Goal: Task Accomplishment & Management: Manage account settings

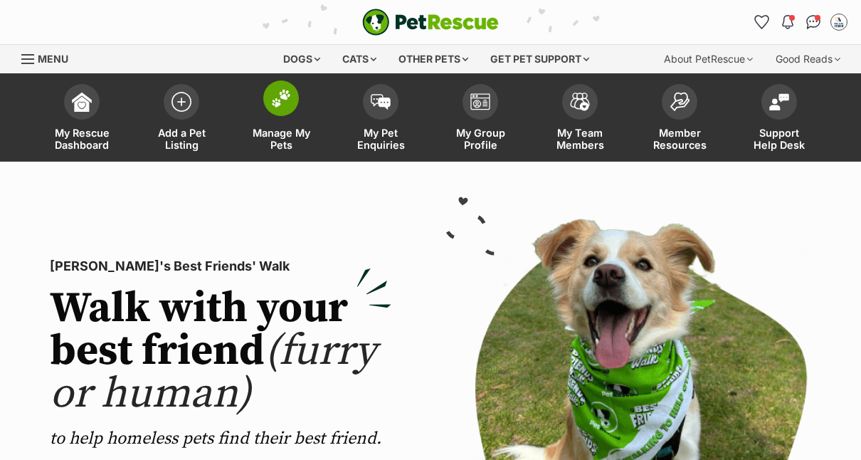
click at [282, 136] on span "Manage My Pets" at bounding box center [281, 139] width 64 height 24
click at [285, 94] on img at bounding box center [281, 98] width 20 height 19
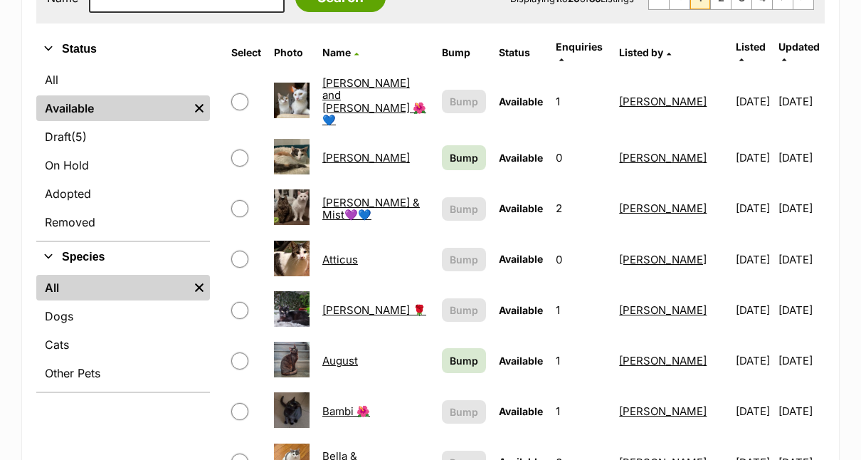
scroll to position [326, 0]
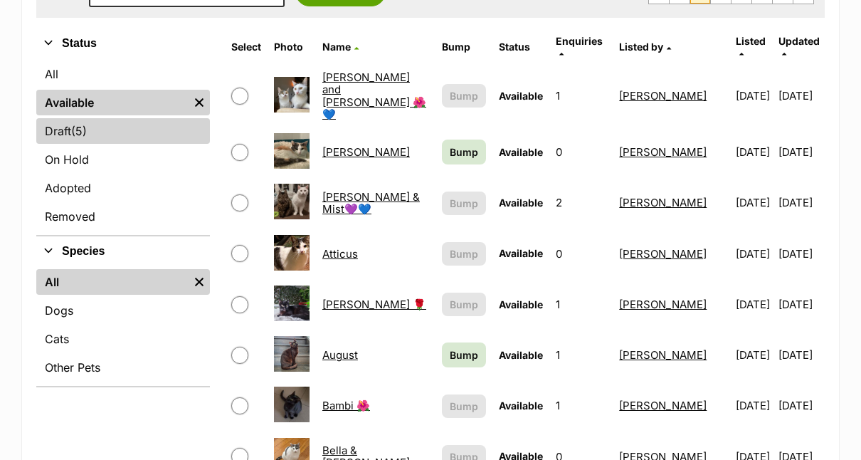
click at [45, 131] on link "Draft (5) Items" at bounding box center [123, 131] width 174 height 26
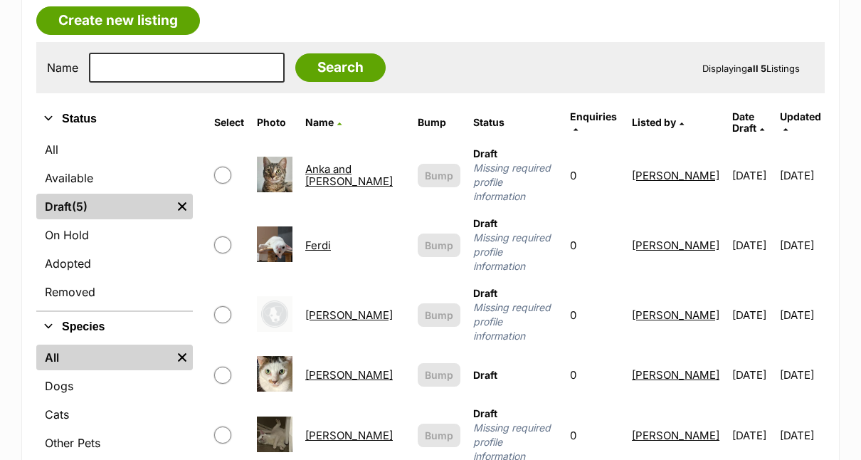
scroll to position [246, 0]
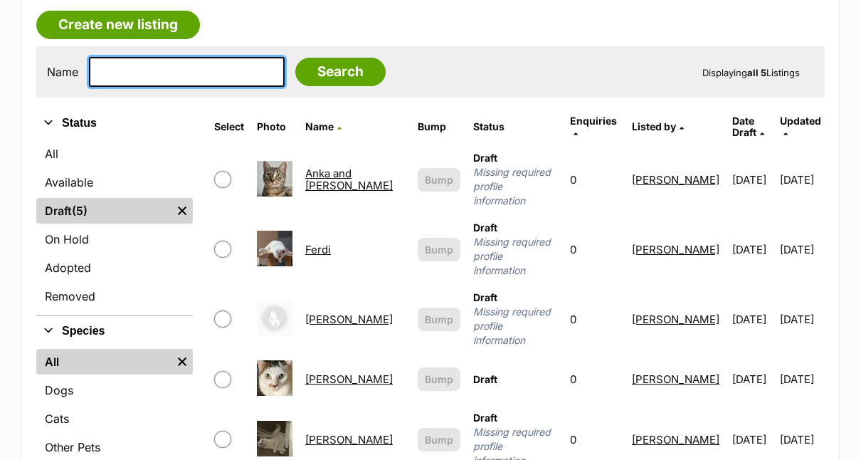
click at [223, 71] on input "text" at bounding box center [187, 72] width 196 height 30
type input "gertie"
click at [295, 58] on input "Search" at bounding box center [340, 72] width 90 height 28
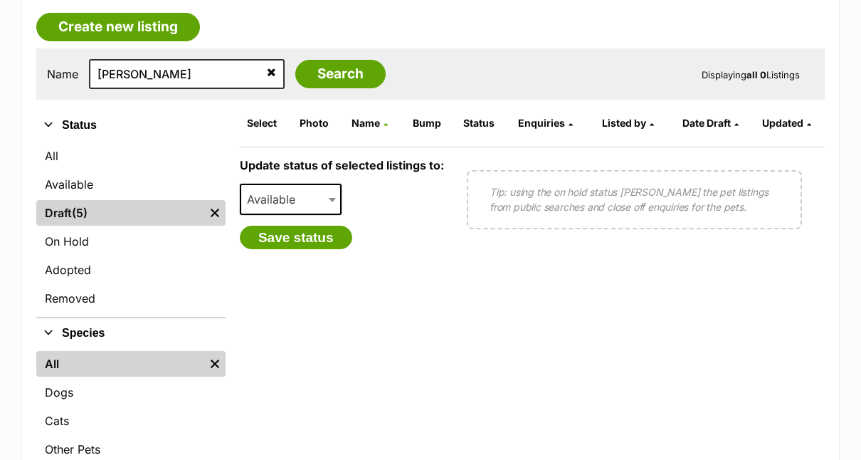
scroll to position [215, 0]
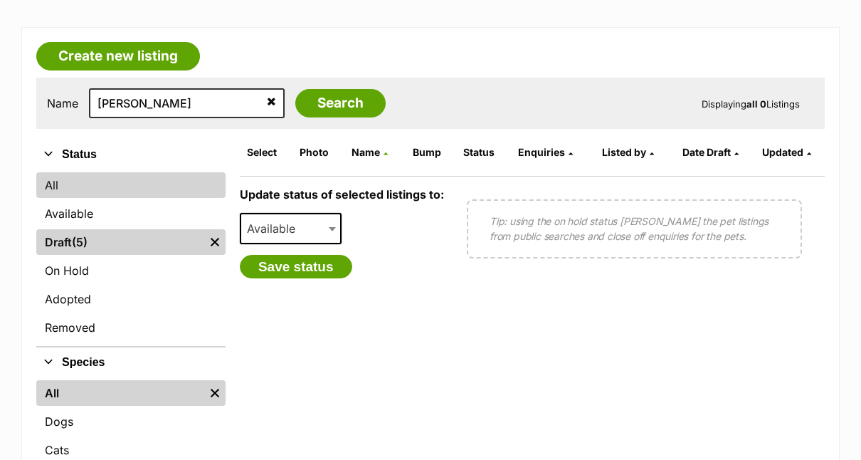
click at [52, 181] on link "All" at bounding box center [130, 185] width 189 height 26
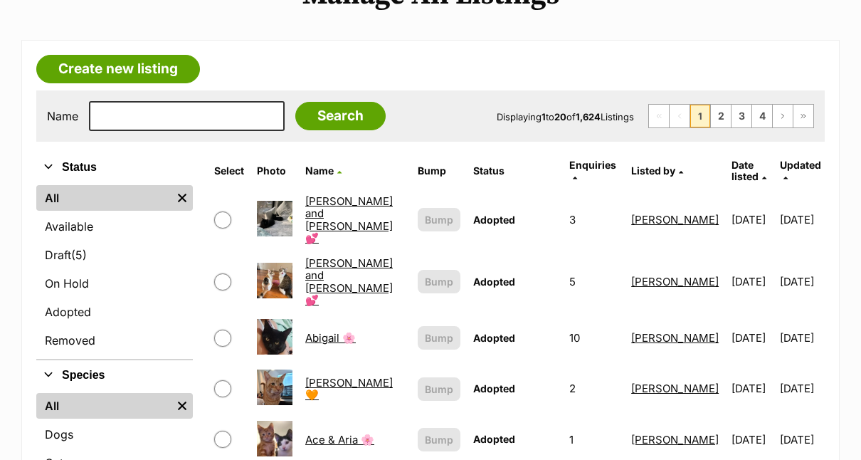
scroll to position [184, 0]
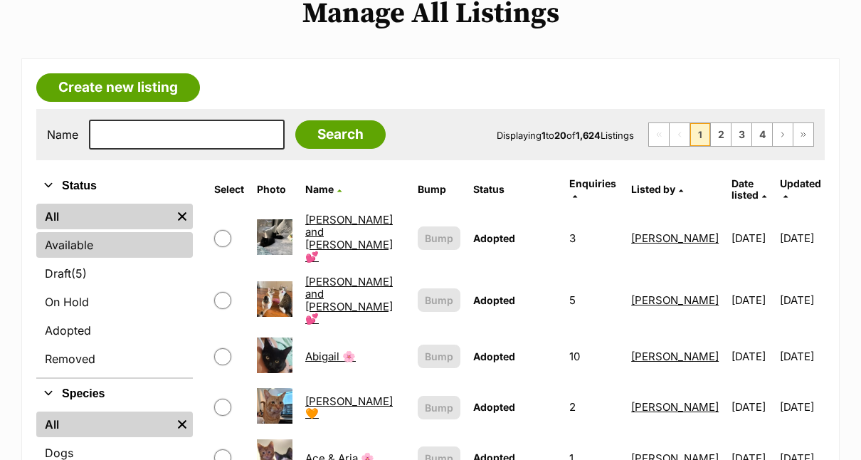
click at [66, 241] on link "Available" at bounding box center [114, 245] width 157 height 26
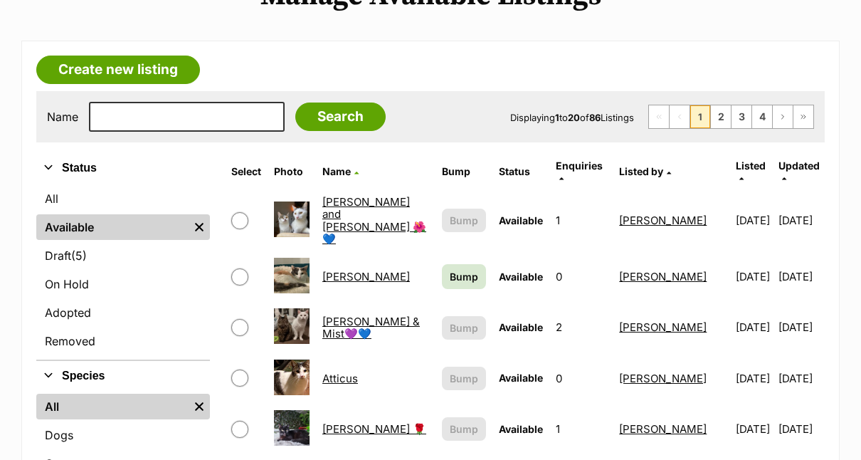
scroll to position [188, 0]
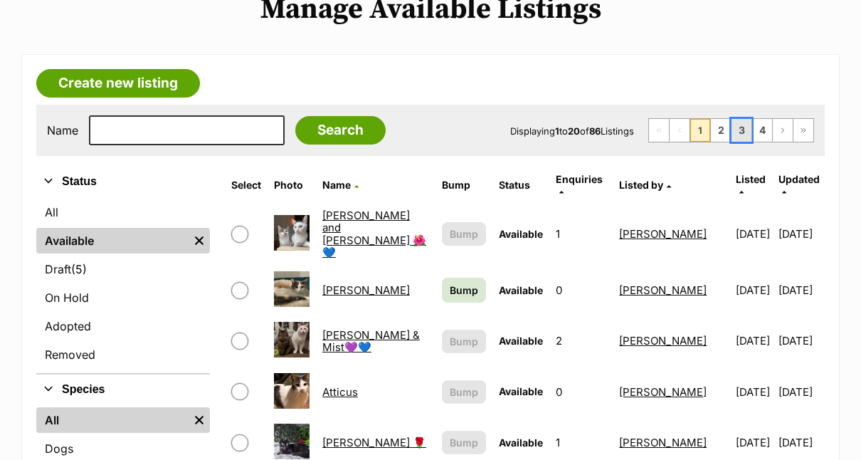
click at [741, 128] on link "3" at bounding box center [742, 130] width 20 height 23
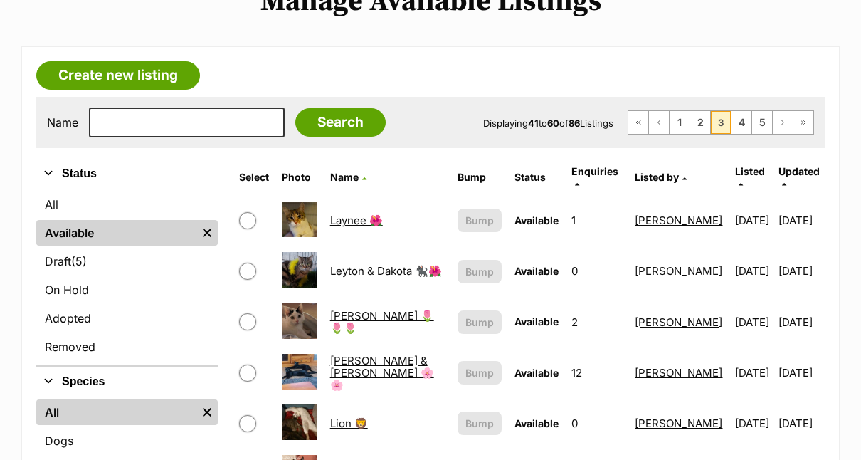
scroll to position [206, 0]
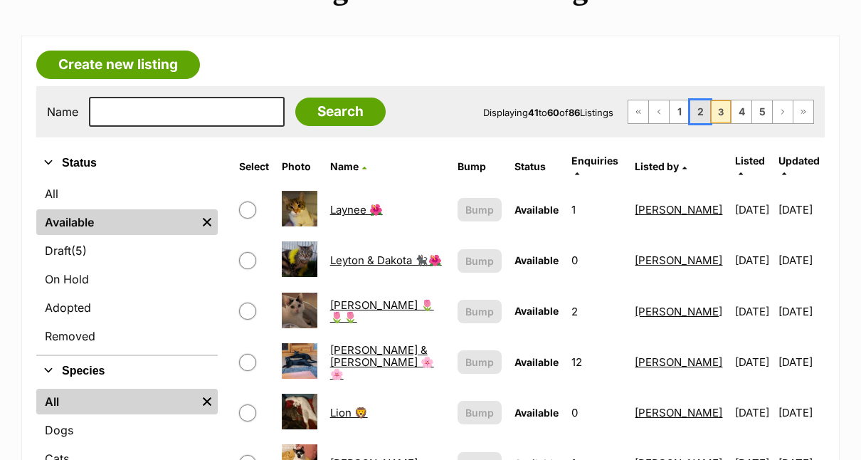
click at [701, 106] on link "2" at bounding box center [700, 111] width 20 height 23
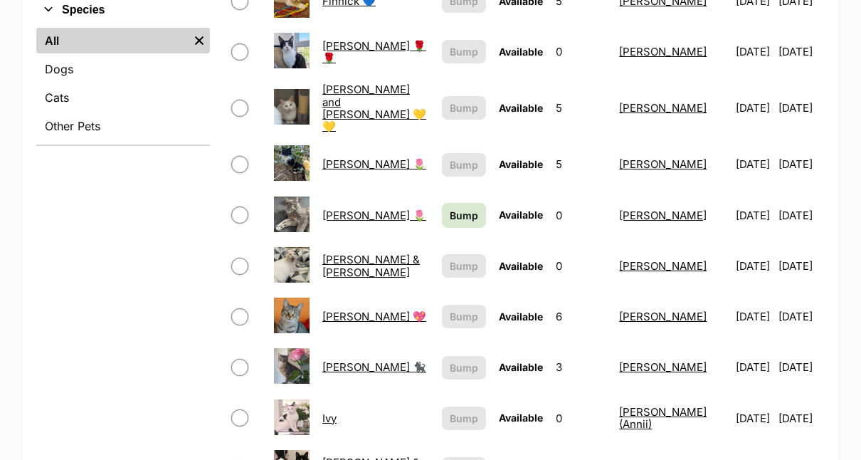
scroll to position [575, 0]
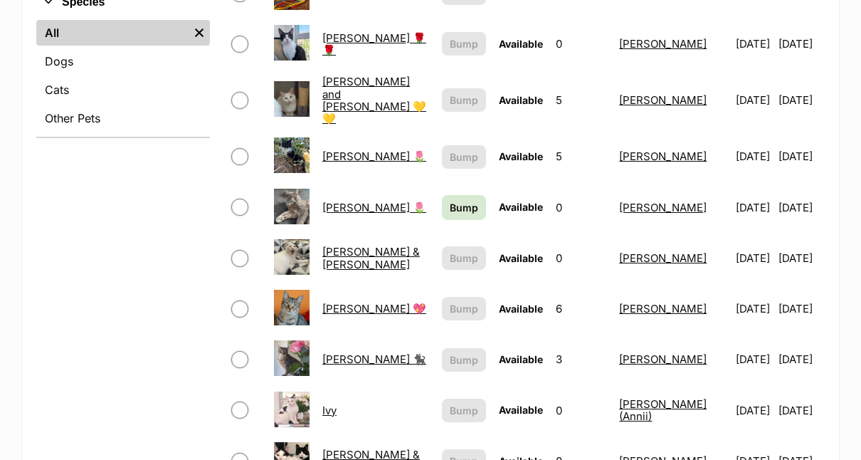
click at [328, 149] on link "[PERSON_NAME] 🌷" at bounding box center [374, 156] width 104 height 14
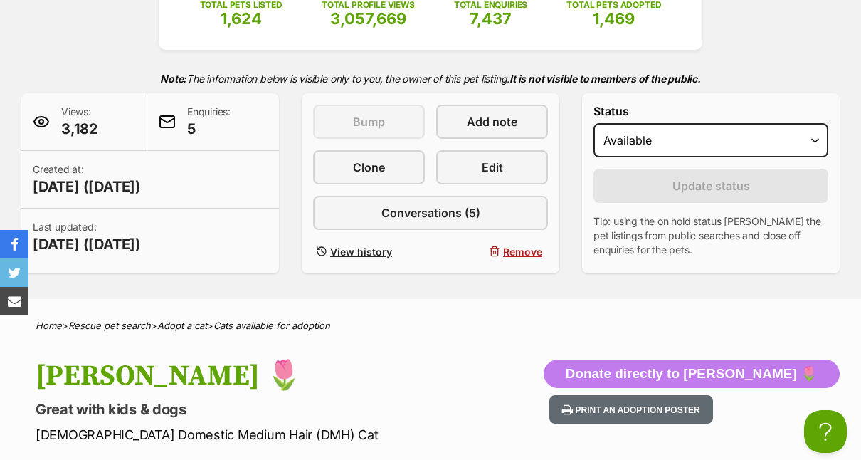
scroll to position [329, 0]
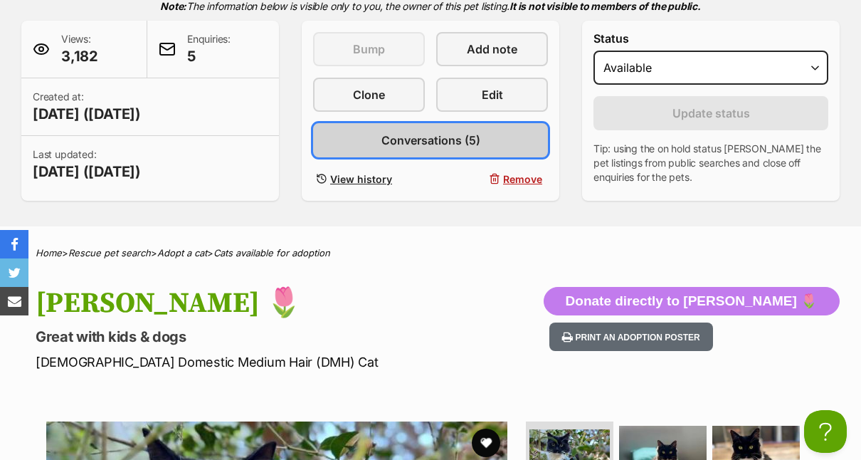
click at [412, 147] on span "Conversations (5)" at bounding box center [431, 140] width 99 height 17
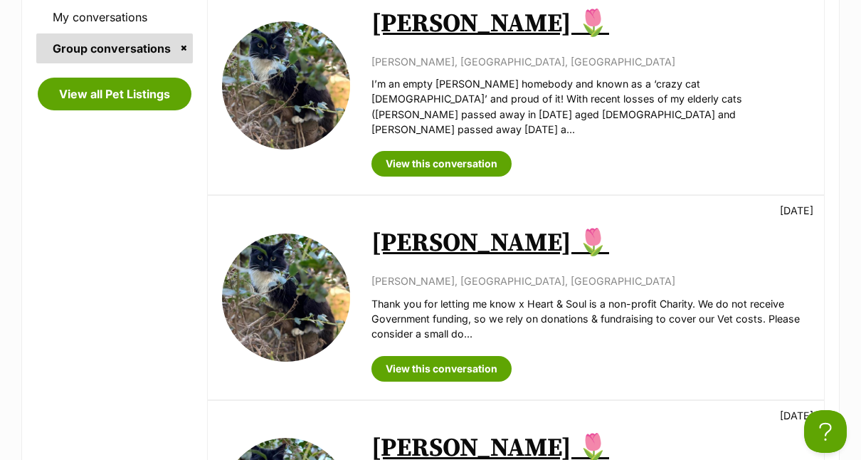
scroll to position [356, 0]
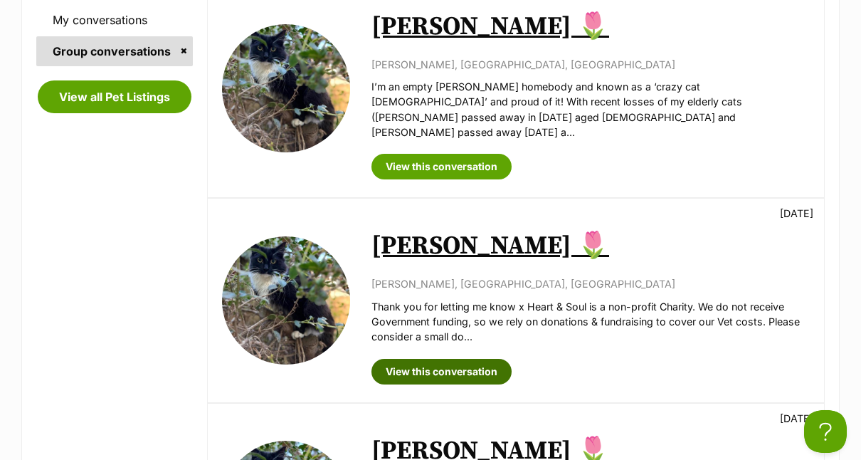
click at [446, 359] on link "View this conversation" at bounding box center [442, 372] width 140 height 26
click at [405, 236] on link "[PERSON_NAME] 🌷" at bounding box center [491, 246] width 238 height 32
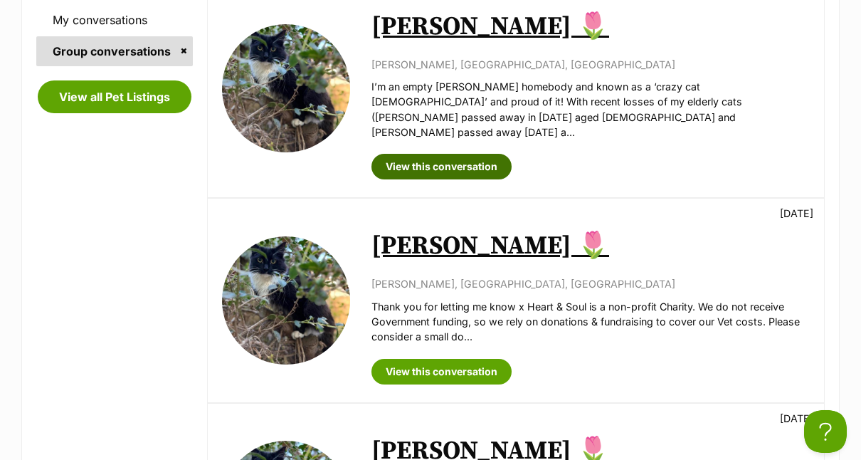
click at [436, 154] on link "View this conversation" at bounding box center [442, 167] width 140 height 26
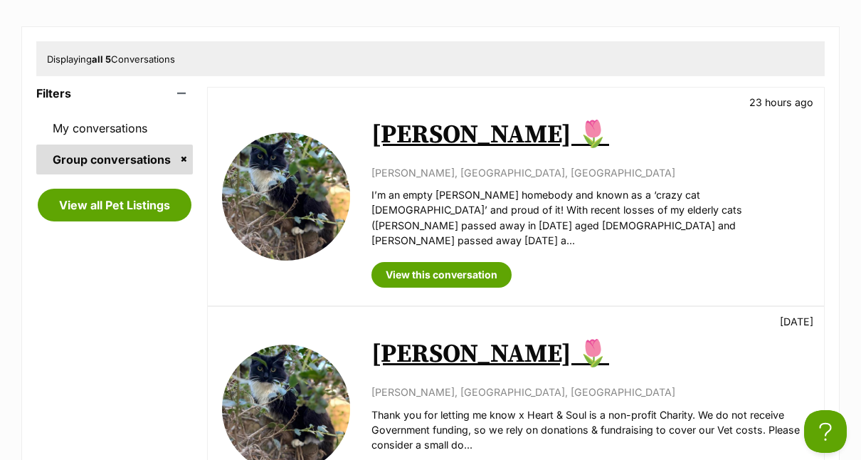
scroll to position [226, 0]
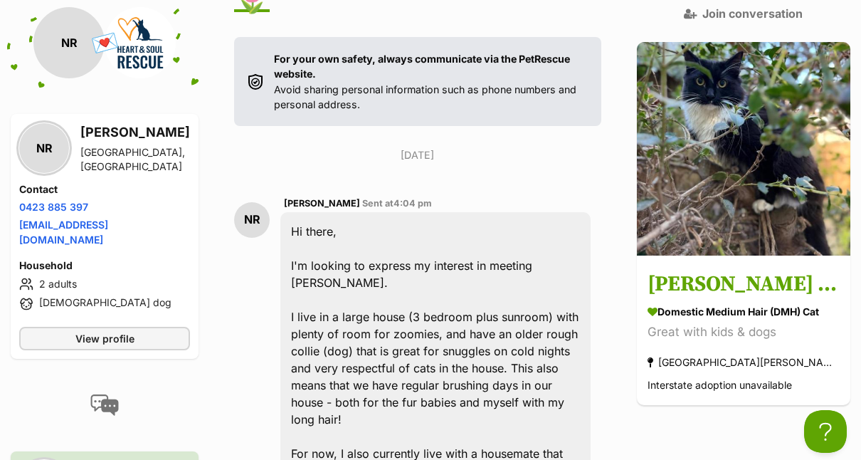
scroll to position [352, 0]
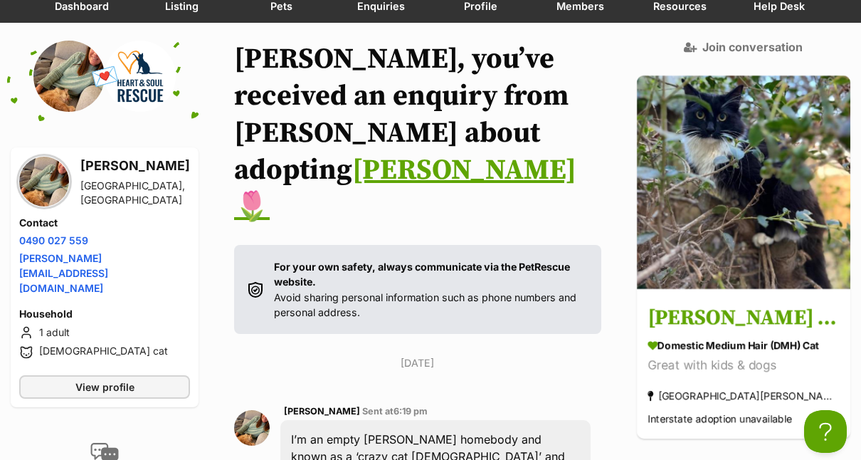
scroll to position [137, 0]
